Goal: Check status: Check status

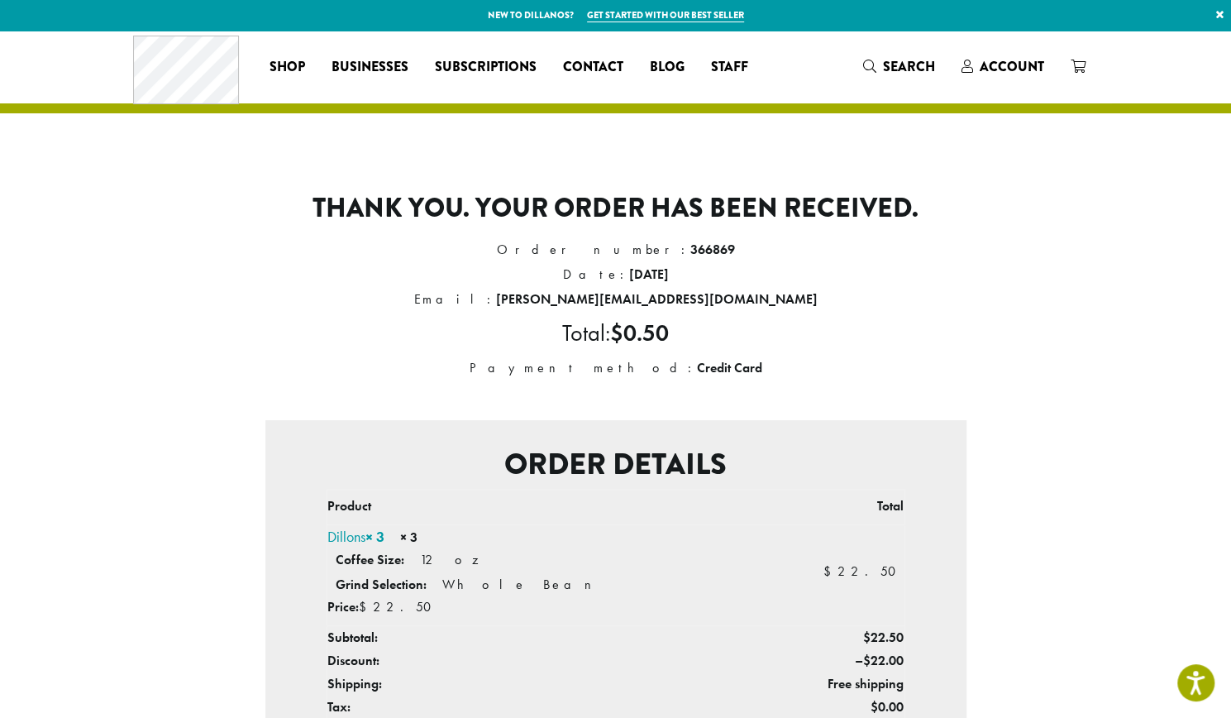
click at [976, 158] on div "Thank you. Your order has been received. Order number: 366869 Date: September 1…" at bounding box center [616, 576] width 942 height 846
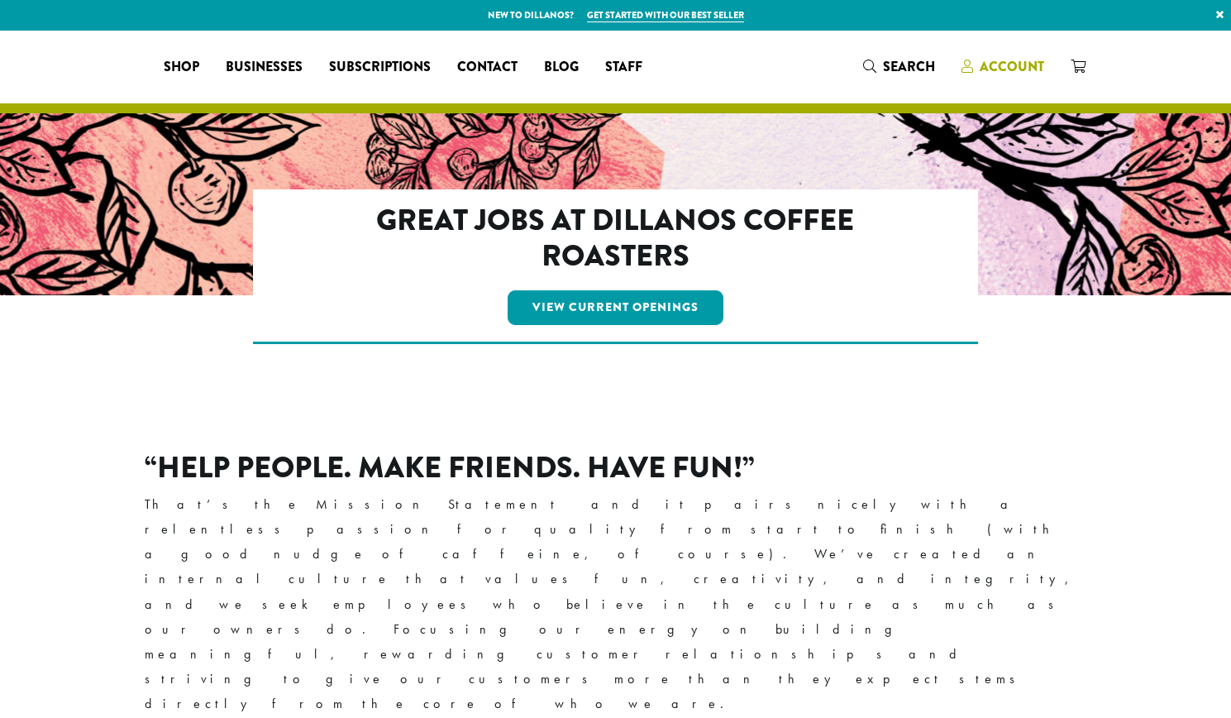
click at [1014, 75] on span "Account" at bounding box center [1012, 66] width 64 height 19
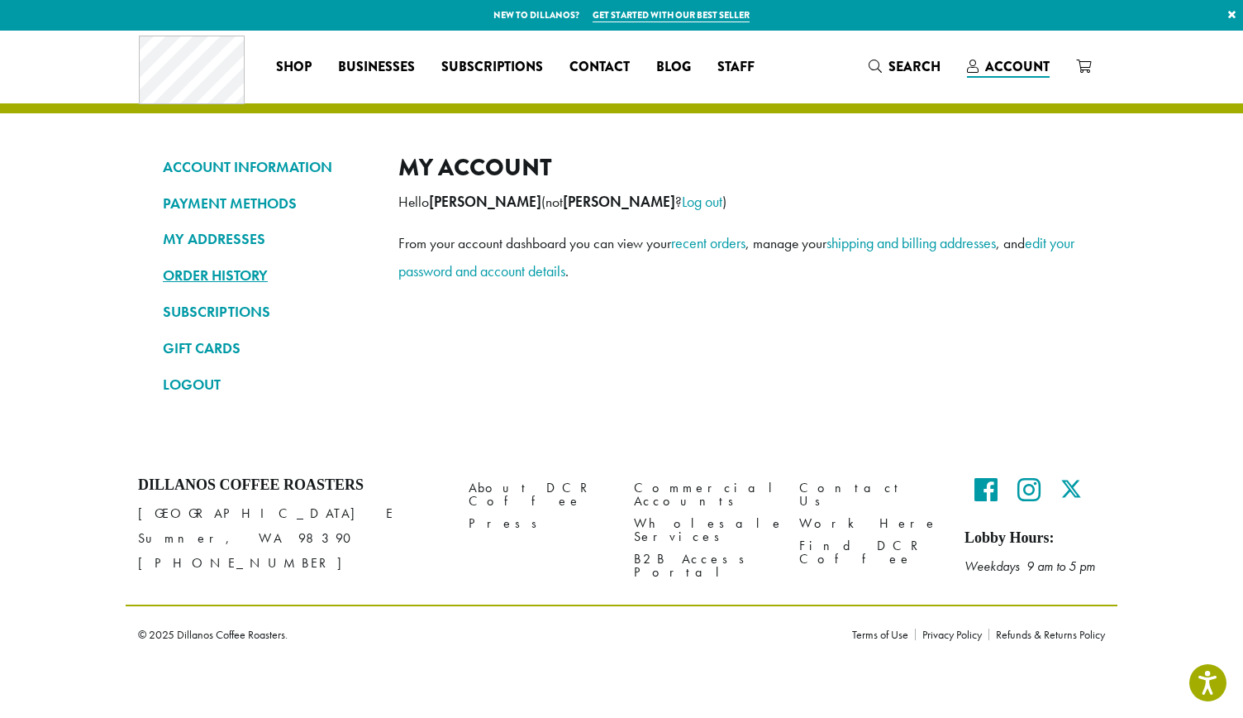
click at [204, 265] on link "ORDER HISTORY" at bounding box center [268, 275] width 211 height 28
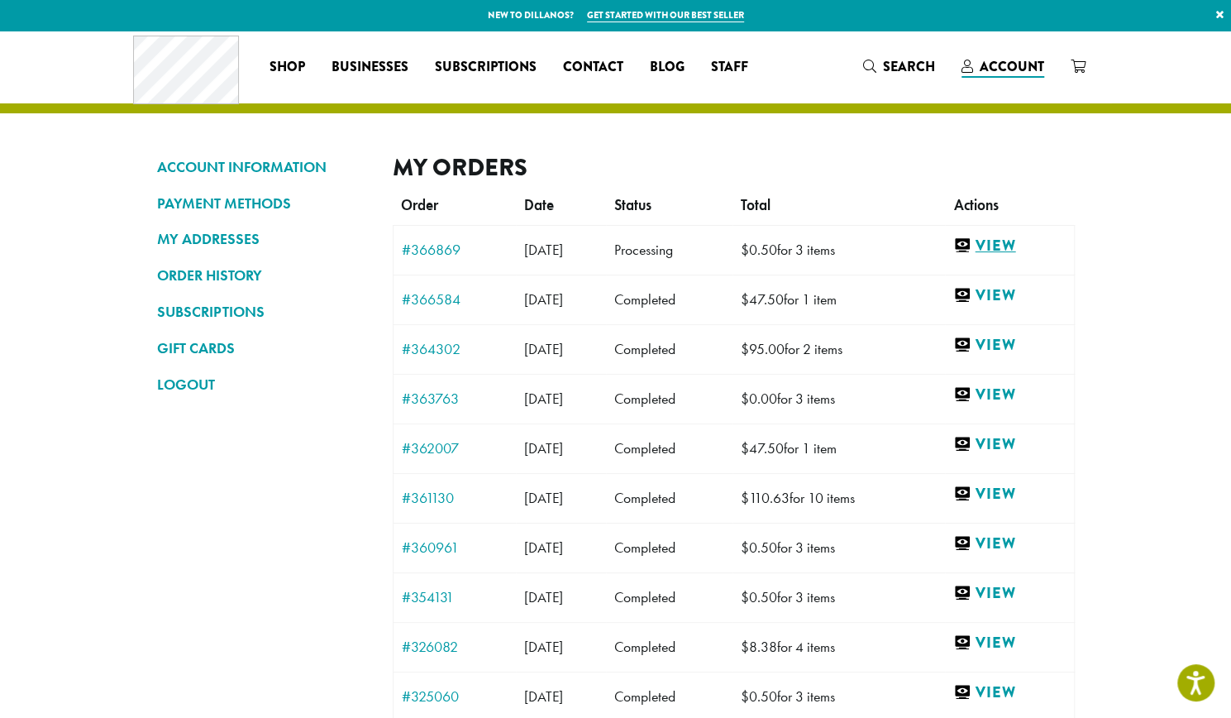
click at [1021, 243] on link "View" at bounding box center [1009, 246] width 112 height 21
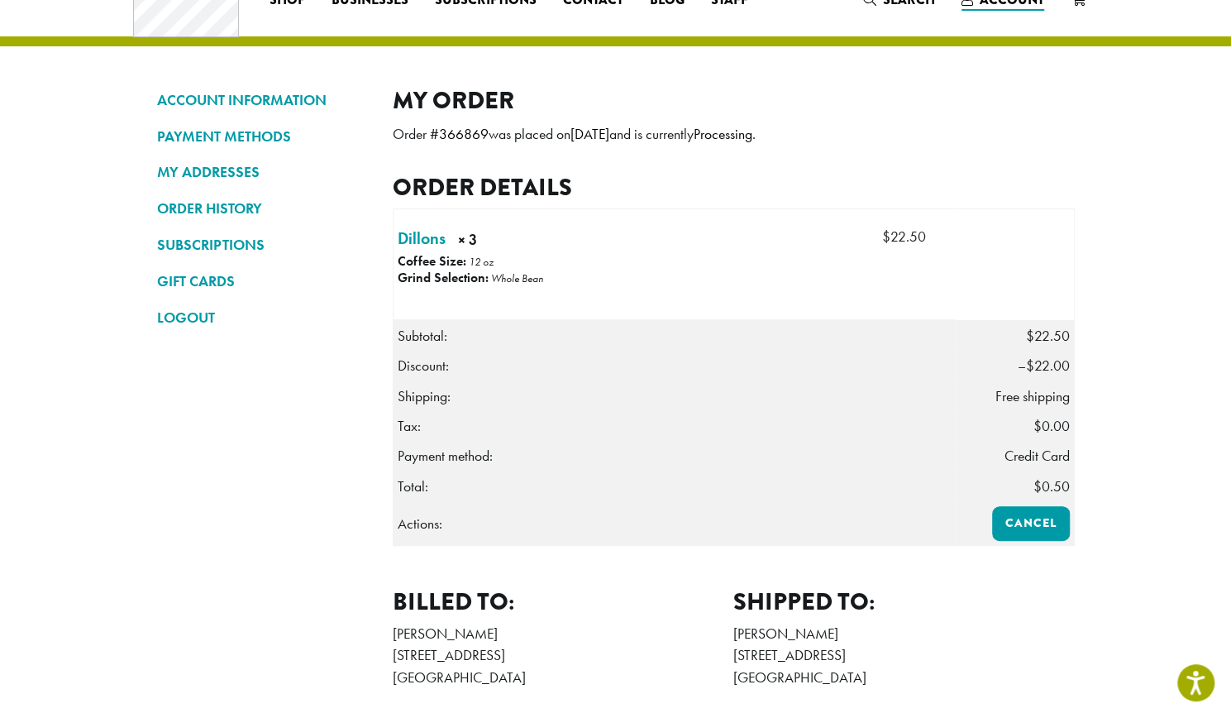
scroll to position [83, 0]
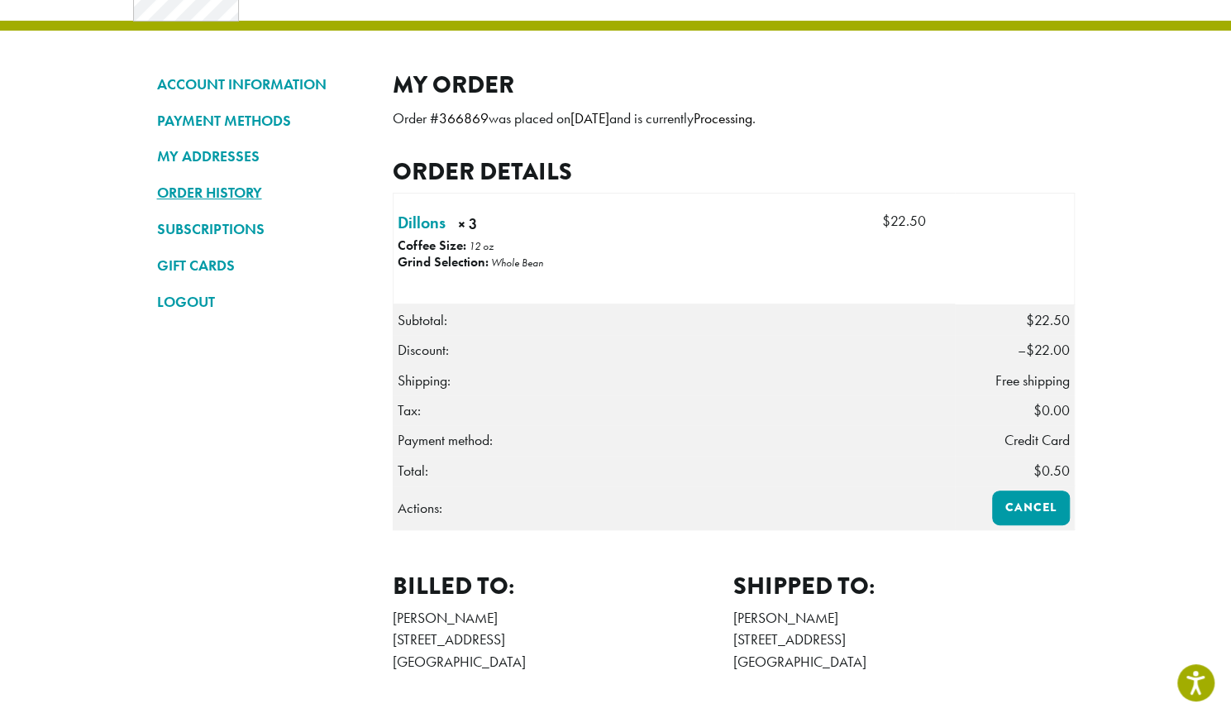
click at [208, 188] on link "ORDER HISTORY" at bounding box center [262, 193] width 211 height 28
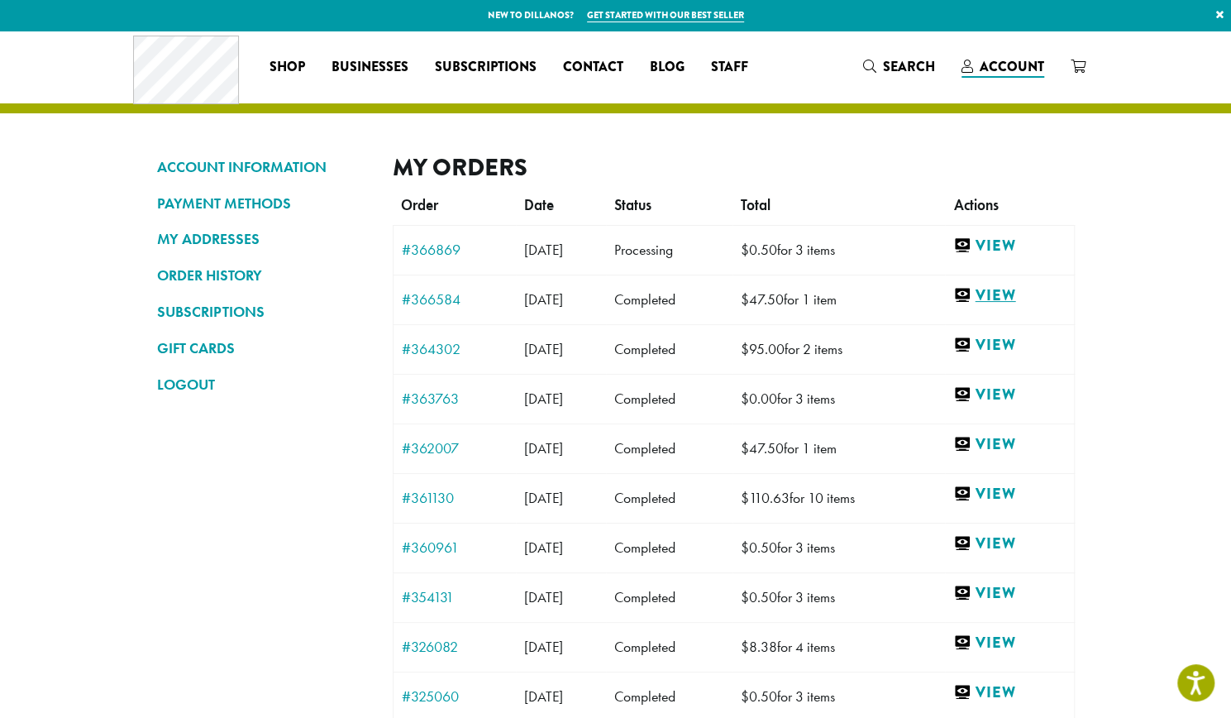
click at [1006, 289] on link "View" at bounding box center [1009, 295] width 112 height 21
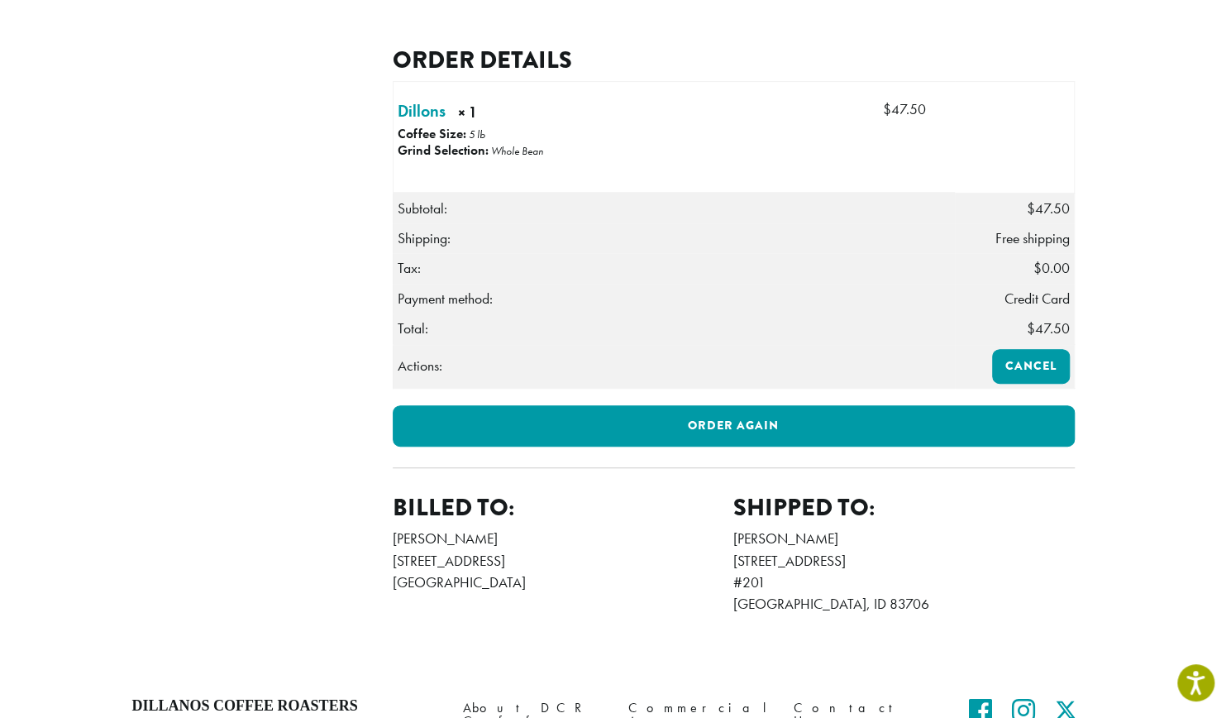
scroll to position [496, 0]
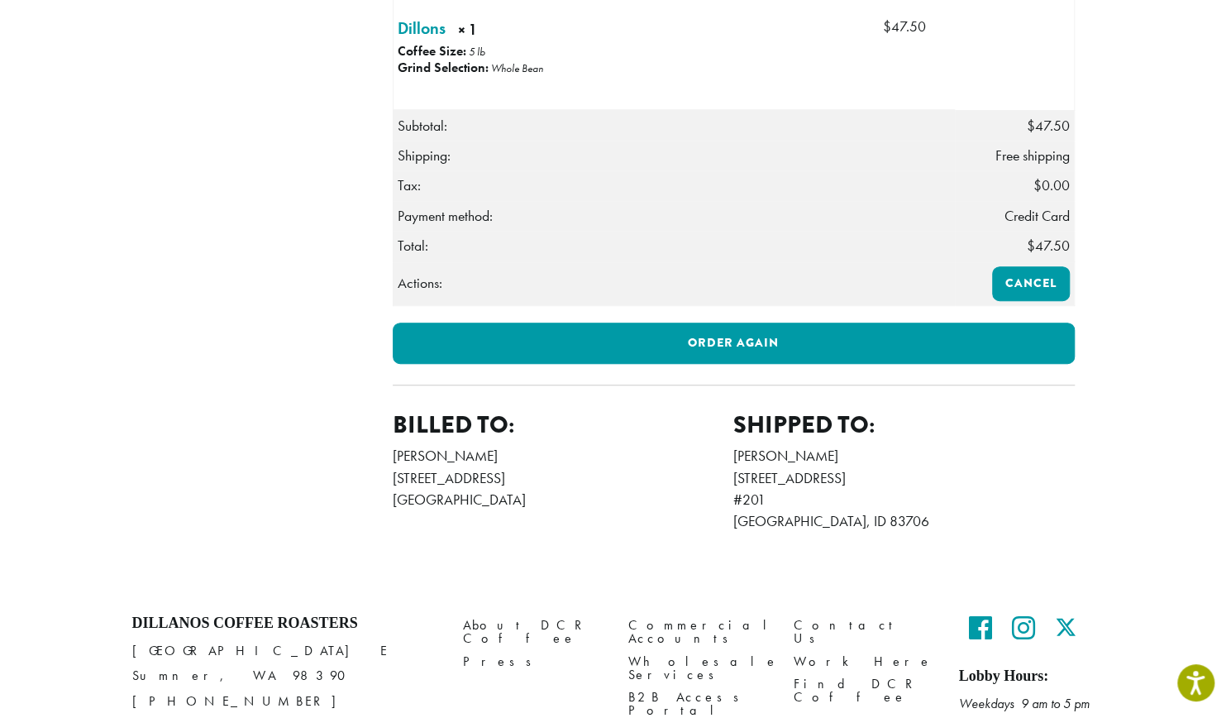
click at [123, 246] on div "ACCOUNT INFORMATION PAYMENT METHODS MY ADDRESSES ORDER HISTORY SUBSCRIPTIONS GI…" at bounding box center [616, 62] width 992 height 1054
